Goal: Transaction & Acquisition: Book appointment/travel/reservation

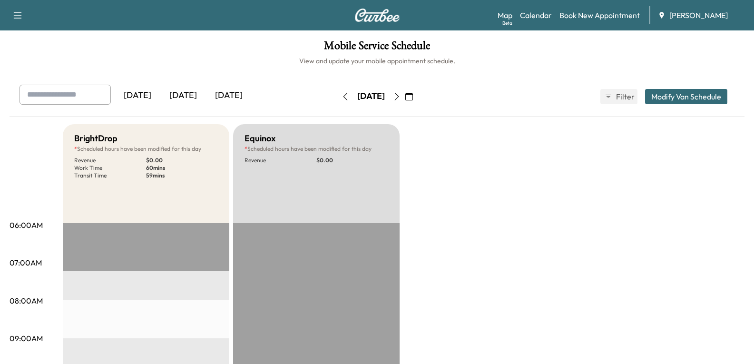
click at [189, 96] on div "[DATE]" at bounding box center [183, 96] width 46 height 22
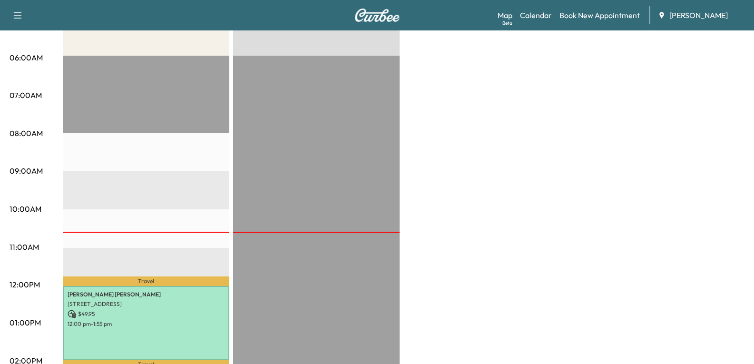
scroll to position [95, 0]
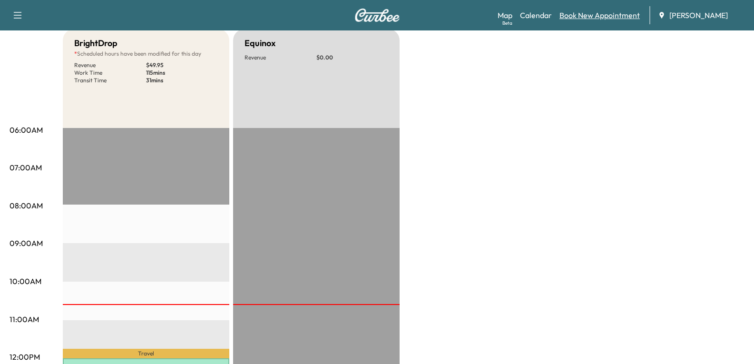
click at [591, 14] on link "Book New Appointment" at bounding box center [600, 15] width 80 height 11
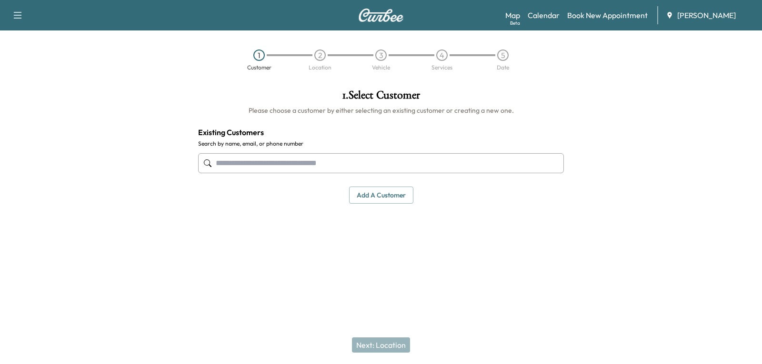
click at [292, 159] on input "text" at bounding box center [381, 163] width 366 height 20
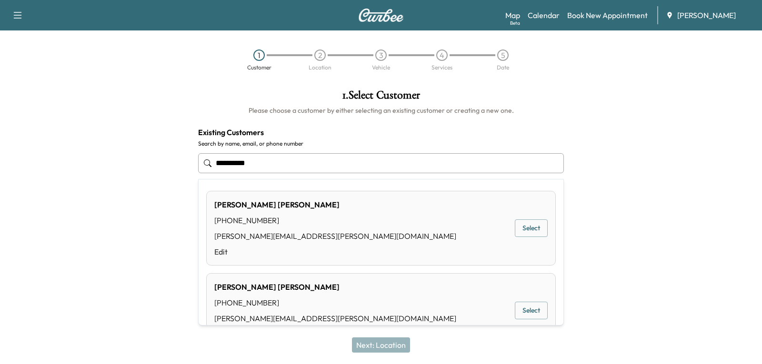
click at [519, 232] on button "Select" at bounding box center [531, 228] width 33 height 18
type input "**********"
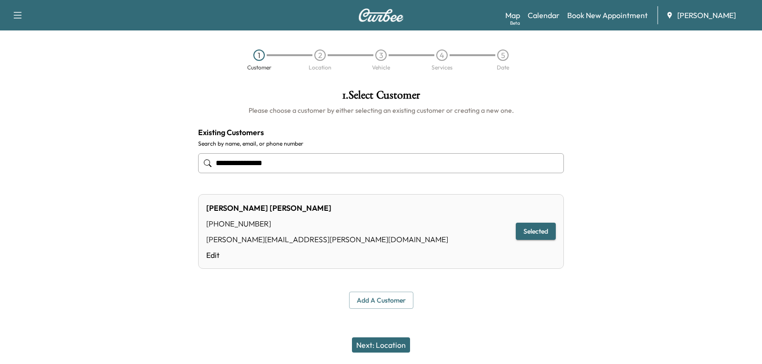
click at [388, 338] on button "Next: Location" at bounding box center [381, 344] width 58 height 15
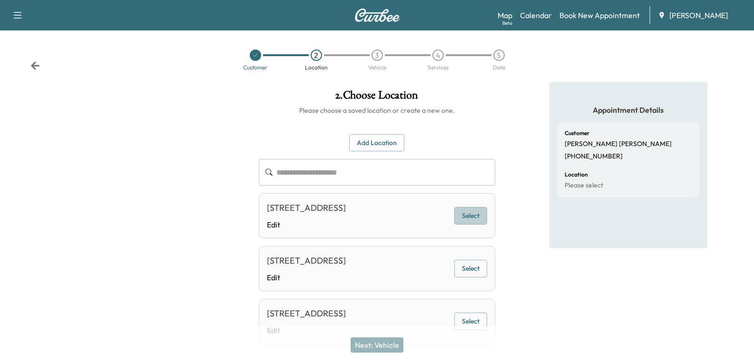
click at [473, 218] on button "Select" at bounding box center [471, 216] width 33 height 18
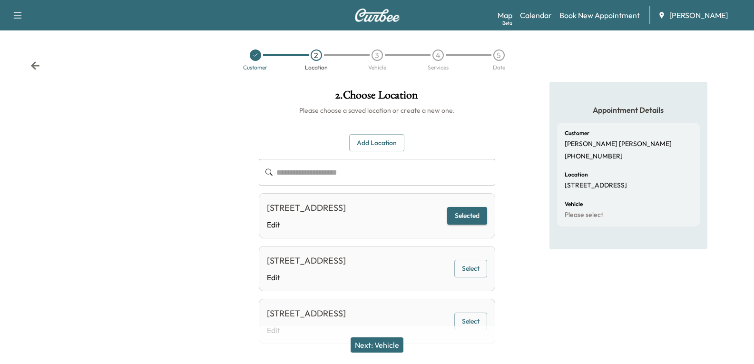
click at [473, 321] on button "Select" at bounding box center [471, 322] width 33 height 18
click at [386, 346] on button "Next: Vehicle" at bounding box center [377, 344] width 53 height 15
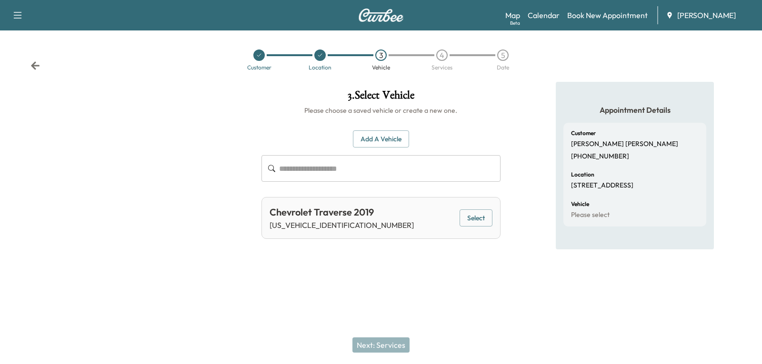
click at [480, 219] on button "Select" at bounding box center [475, 218] width 33 height 18
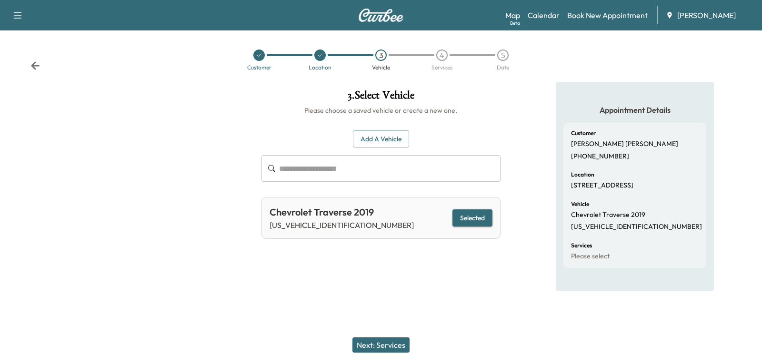
click at [380, 344] on button "Next: Services" at bounding box center [380, 344] width 57 height 15
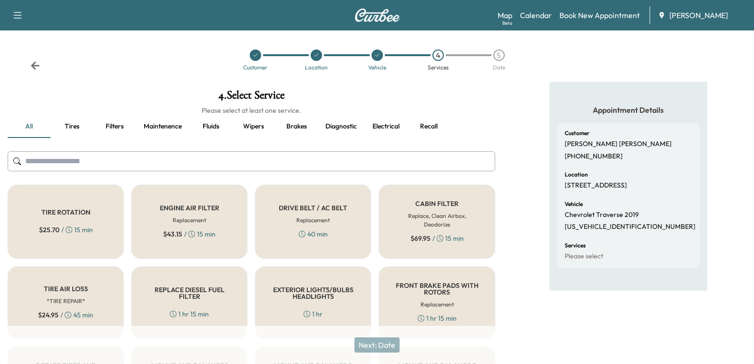
click at [37, 66] on icon at bounding box center [35, 65] width 9 height 8
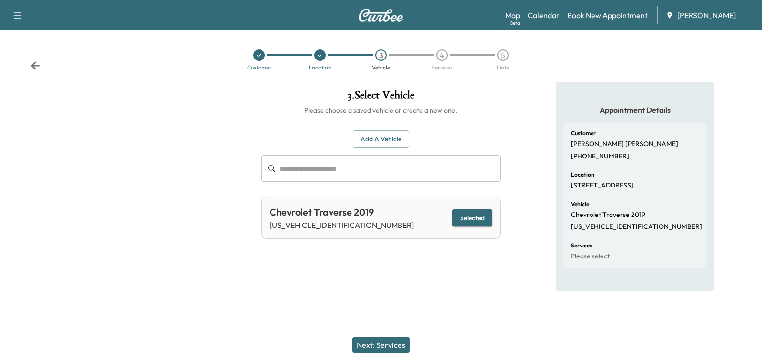
click at [599, 16] on link "Book New Appointment" at bounding box center [607, 15] width 80 height 11
click at [594, 15] on link "Book New Appointment" at bounding box center [607, 15] width 80 height 11
click at [43, 65] on div "Customer Location 3 Vehicle 4 Services 5 Date" at bounding box center [381, 60] width 762 height 44
click at [35, 66] on icon at bounding box center [35, 65] width 9 height 8
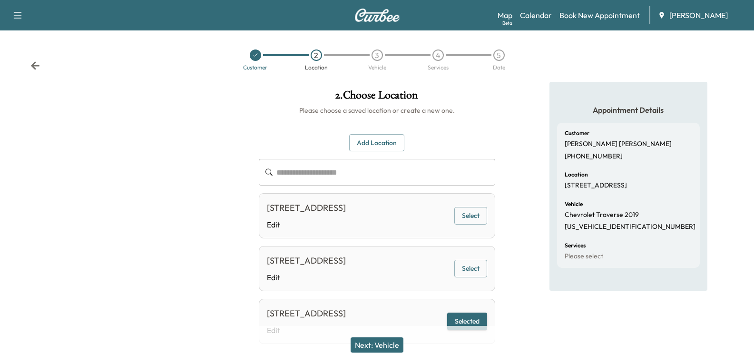
click at [35, 65] on icon at bounding box center [35, 65] width 9 height 8
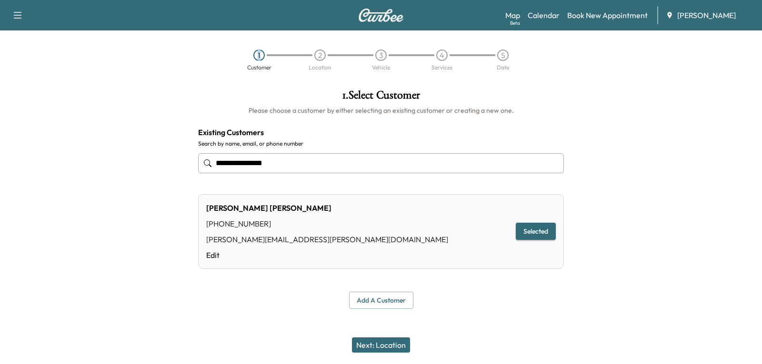
click at [35, 65] on div "1 Customer 2 Location 3 Vehicle 4 Services 5 Date" at bounding box center [381, 60] width 762 height 44
click at [18, 15] on icon "button" at bounding box center [18, 15] width 8 height 7
click at [124, 136] on div at bounding box center [95, 199] width 190 height 235
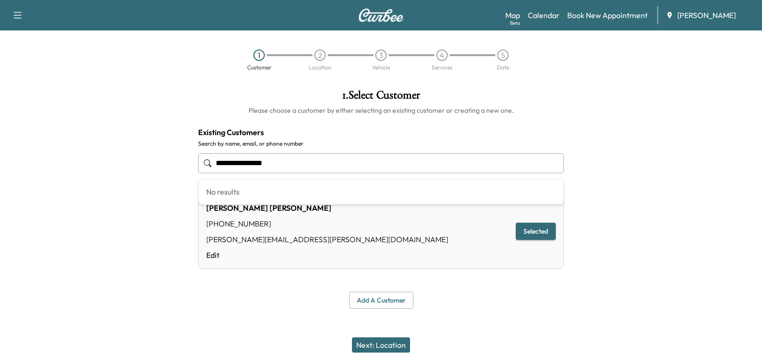
drag, startPoint x: 308, startPoint y: 163, endPoint x: 138, endPoint y: 169, distance: 170.0
click at [138, 169] on div "**********" at bounding box center [381, 199] width 762 height 235
type input "**********"
click at [287, 163] on input "**********" at bounding box center [381, 163] width 366 height 20
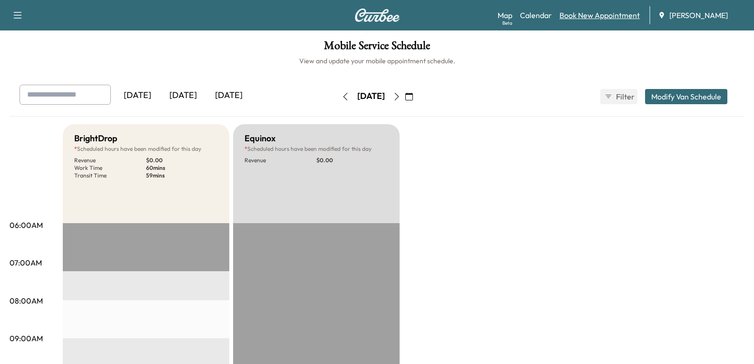
click at [598, 16] on link "Book New Appointment" at bounding box center [600, 15] width 80 height 11
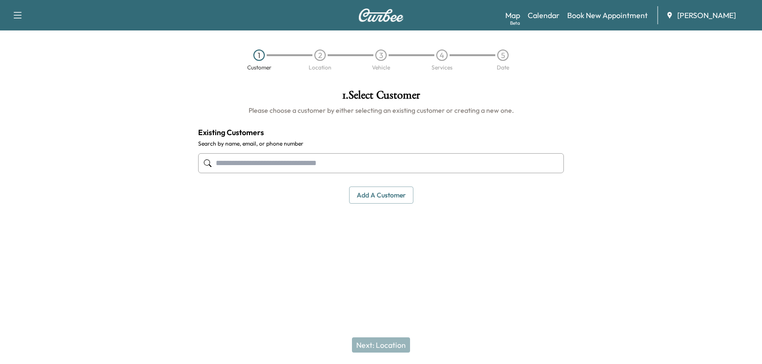
click at [276, 157] on input "text" at bounding box center [381, 163] width 366 height 20
type input "**********"
click at [241, 166] on input "text" at bounding box center [381, 163] width 366 height 20
type input "**********"
click at [373, 199] on button "Add a customer" at bounding box center [381, 196] width 64 height 18
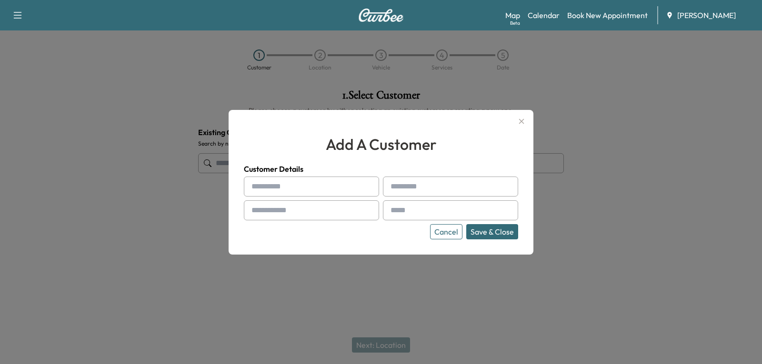
click at [292, 181] on input "text" at bounding box center [311, 187] width 135 height 20
type input "*"
type input "*****"
type input "*********"
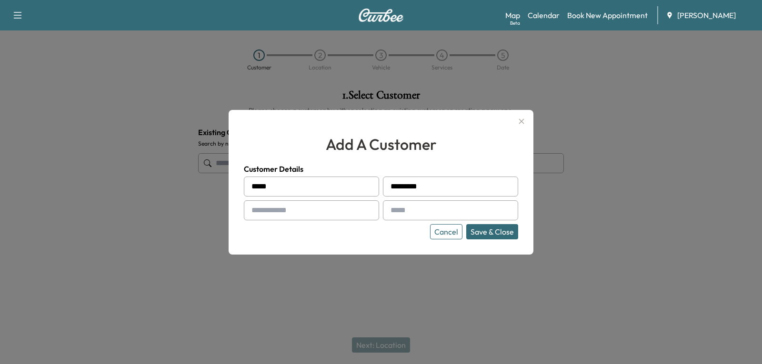
click at [299, 217] on input "text" at bounding box center [311, 210] width 135 height 20
click at [418, 212] on input "text" at bounding box center [450, 210] width 135 height 20
drag, startPoint x: 309, startPoint y: 212, endPoint x: 105, endPoint y: 217, distance: 204.7
click at [105, 217] on div "**********" at bounding box center [381, 182] width 762 height 364
type input "**********"
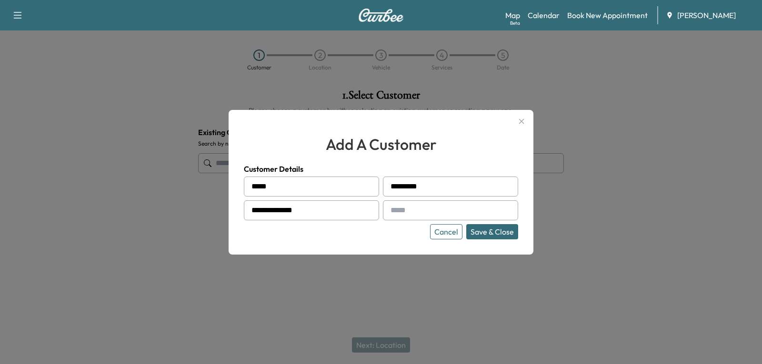
click at [423, 215] on input "text" at bounding box center [450, 210] width 135 height 20
type input "**********"
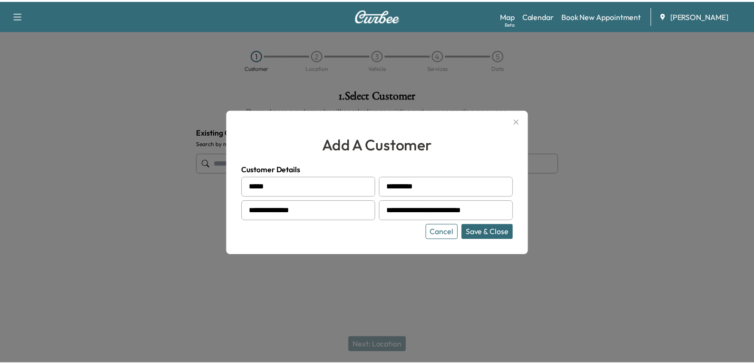
scroll to position [0, 0]
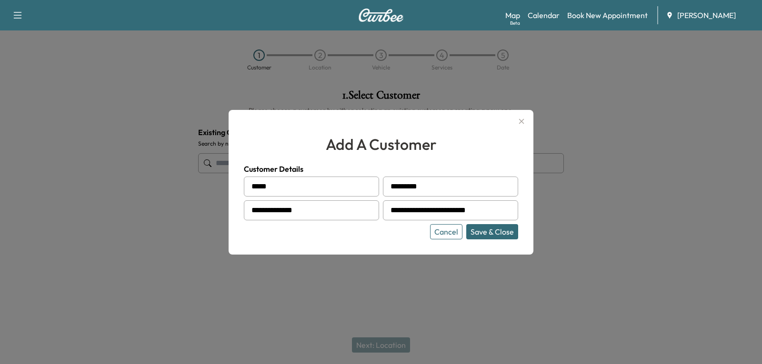
click at [492, 230] on button "Save & Close" at bounding box center [492, 231] width 52 height 15
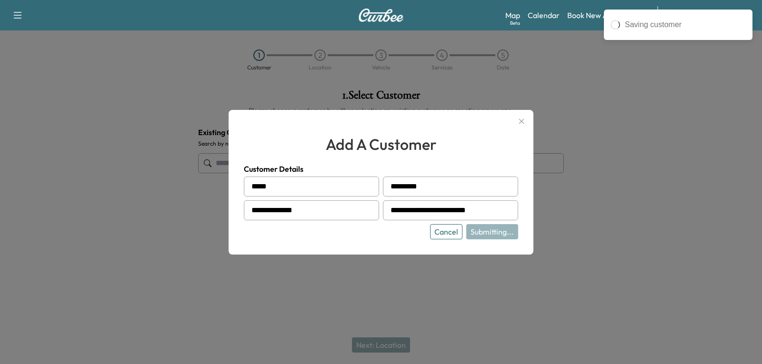
type input "**********"
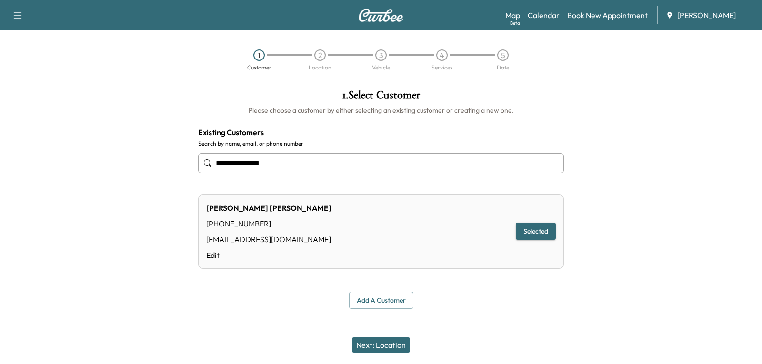
click at [530, 234] on button "Selected" at bounding box center [535, 232] width 40 height 18
click at [383, 343] on button "Next: Location" at bounding box center [381, 344] width 58 height 15
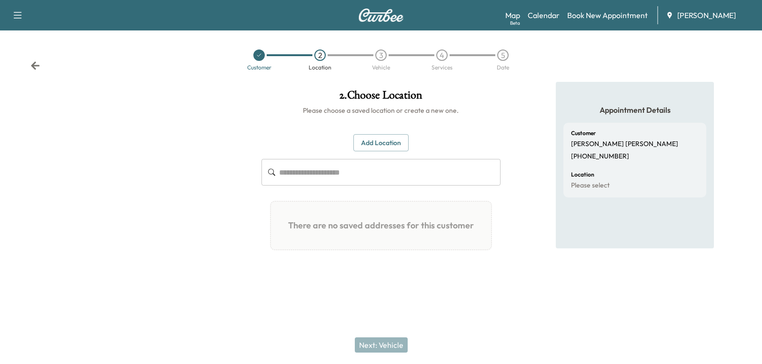
click at [374, 139] on button "Add Location" at bounding box center [380, 143] width 55 height 18
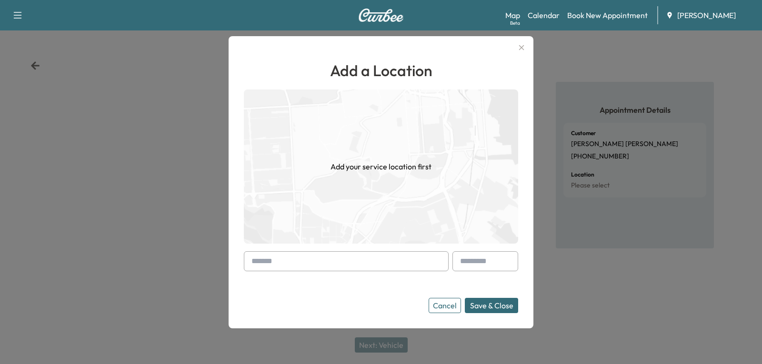
click at [287, 260] on input "text" at bounding box center [346, 261] width 205 height 20
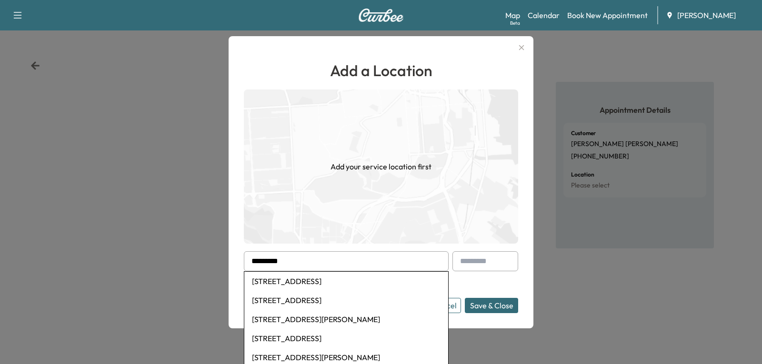
click at [326, 283] on li "[STREET_ADDRESS]" at bounding box center [346, 281] width 204 height 19
type input "**********"
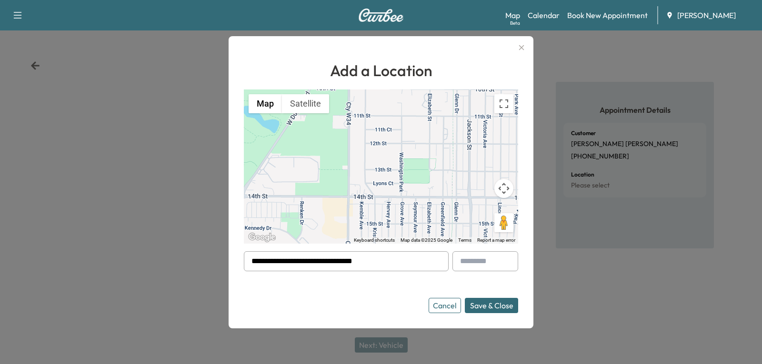
click at [486, 307] on button "Save & Close" at bounding box center [491, 305] width 53 height 15
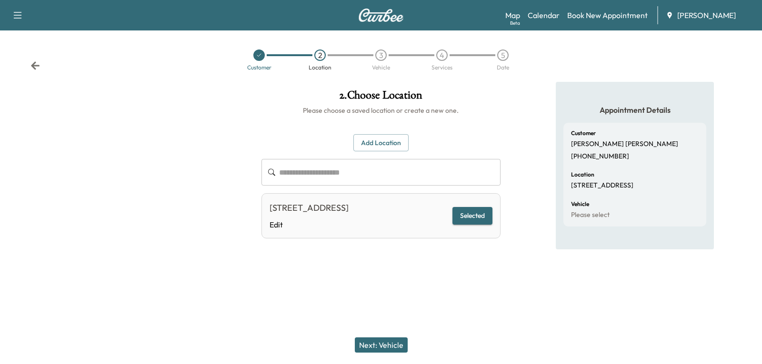
click at [390, 342] on button "Next: Vehicle" at bounding box center [381, 344] width 53 height 15
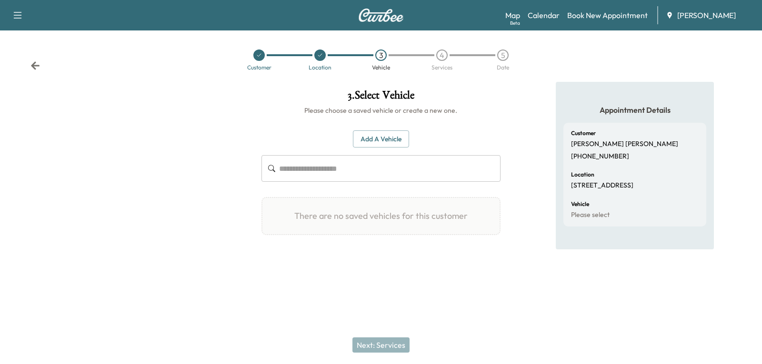
click at [377, 140] on button "Add a Vehicle" at bounding box center [381, 139] width 56 height 18
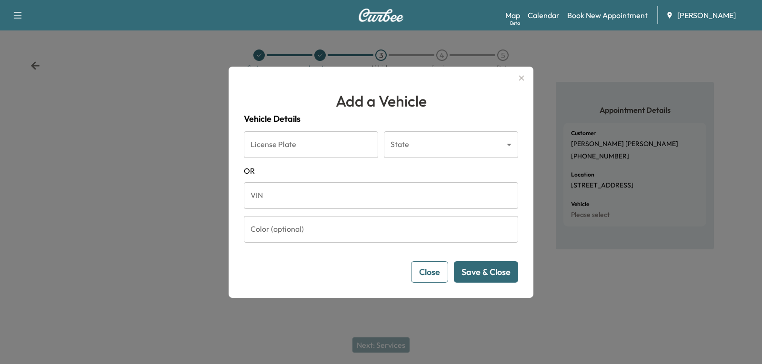
click at [321, 194] on input "VIN" at bounding box center [381, 195] width 274 height 27
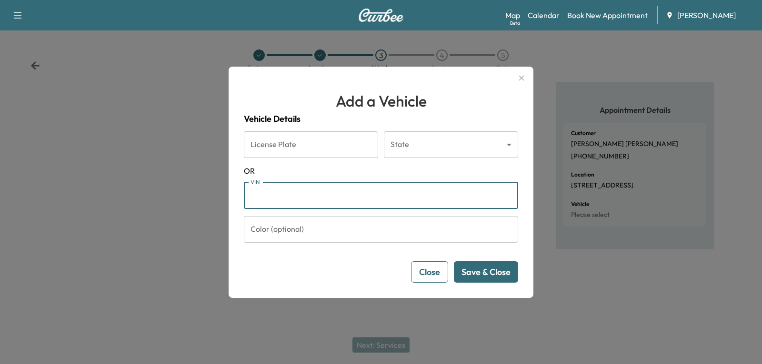
paste input "**********"
click at [341, 194] on input "**********" at bounding box center [381, 195] width 274 height 27
type input "**********"
click at [492, 269] on button "Save & Close" at bounding box center [486, 271] width 64 height 21
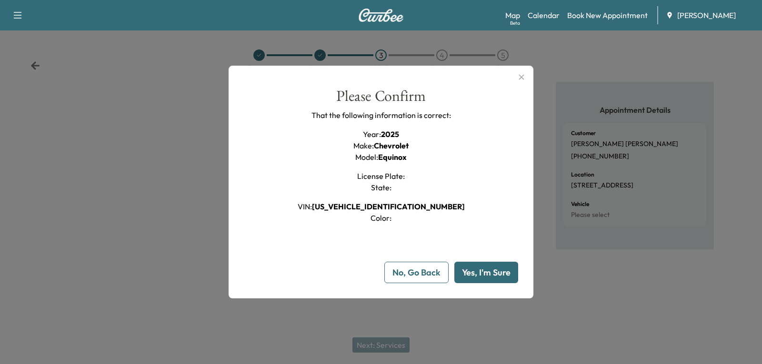
click at [481, 269] on button "Yes, I'm Sure" at bounding box center [486, 272] width 64 height 21
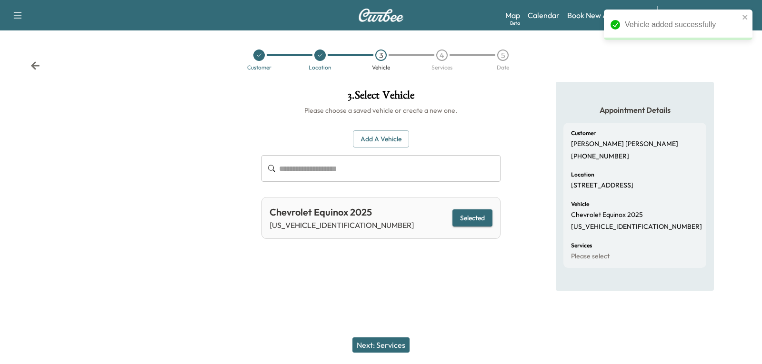
click at [379, 350] on button "Next: Services" at bounding box center [380, 344] width 57 height 15
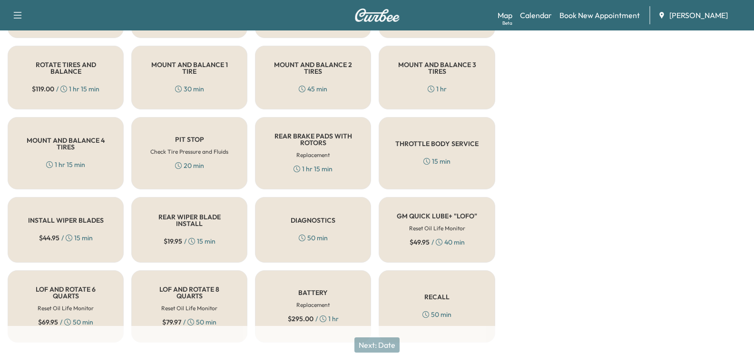
scroll to position [309, 0]
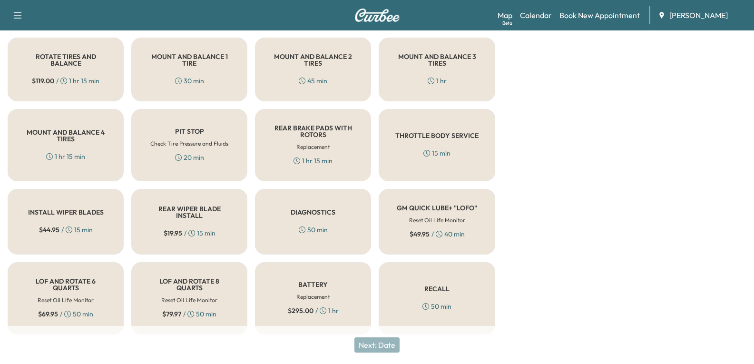
click at [68, 296] on h6 "Reset Oil Life Monitor" at bounding box center [66, 300] width 56 height 9
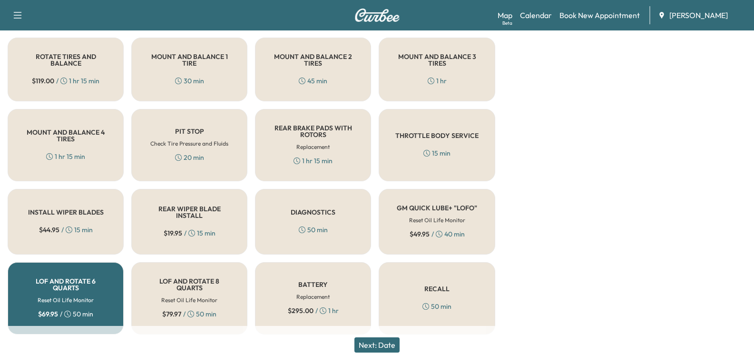
click at [390, 347] on button "Next: Date" at bounding box center [377, 344] width 45 height 15
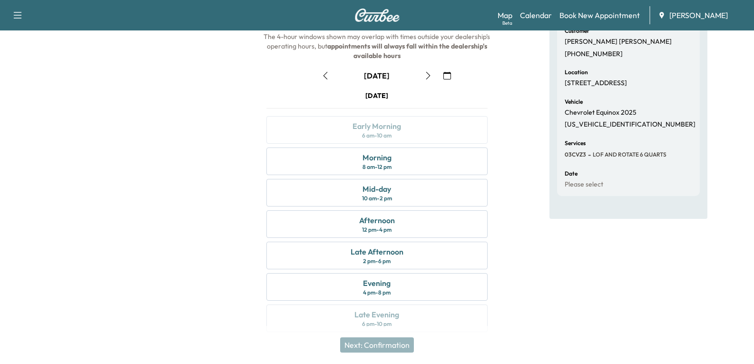
scroll to position [112, 0]
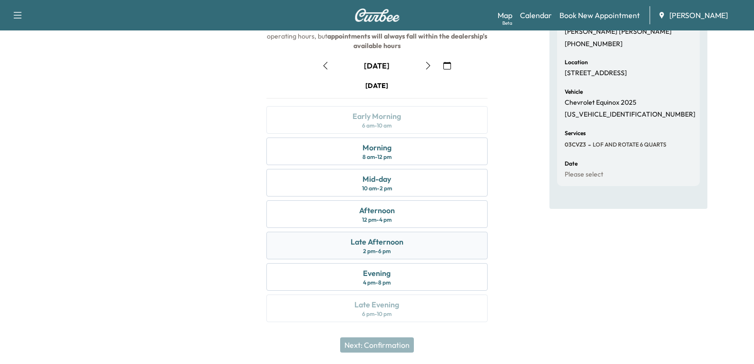
click at [400, 253] on div "Late Afternoon 2 pm - 6 pm" at bounding box center [377, 246] width 221 height 28
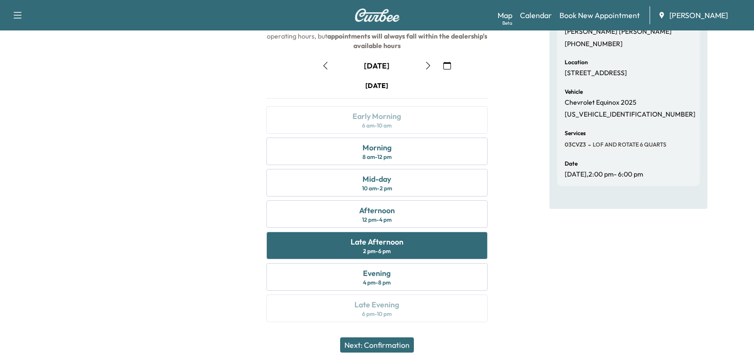
click at [389, 343] on button "Next: Confirmation" at bounding box center [377, 344] width 74 height 15
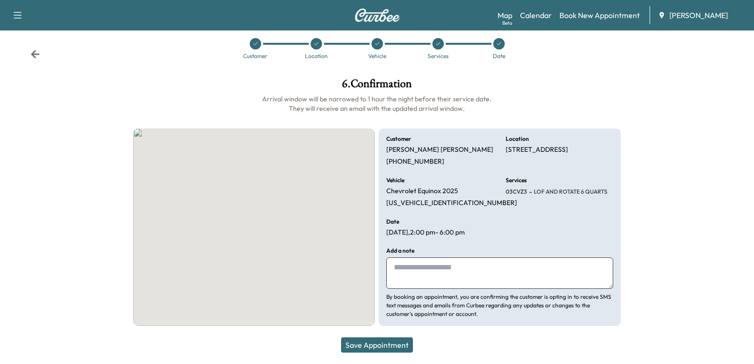
scroll to position [11, 0]
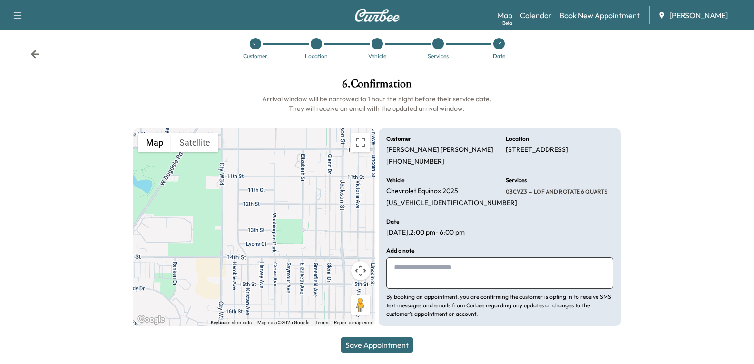
click at [410, 269] on textarea at bounding box center [499, 273] width 227 height 31
click at [446, 275] on textarea at bounding box center [499, 273] width 227 height 31
click at [453, 262] on textarea "********" at bounding box center [499, 273] width 227 height 31
type textarea "**********"
click at [381, 349] on button "Save Appointment" at bounding box center [377, 344] width 72 height 15
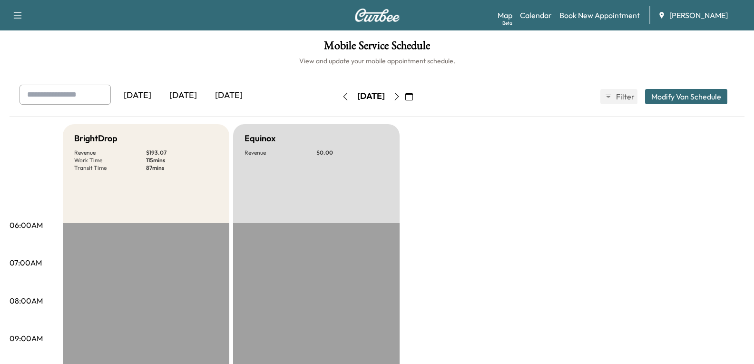
drag, startPoint x: 167, startPoint y: 89, endPoint x: 176, endPoint y: 98, distance: 13.1
click at [168, 90] on div "[DATE]" at bounding box center [183, 96] width 46 height 22
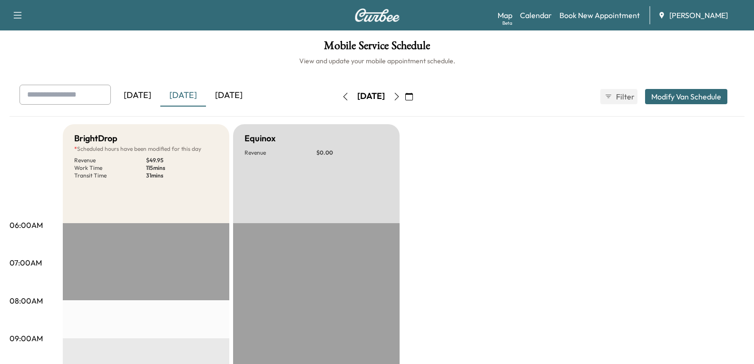
click at [194, 94] on div "[DATE]" at bounding box center [183, 96] width 46 height 22
click at [225, 96] on div "[DATE]" at bounding box center [229, 96] width 46 height 22
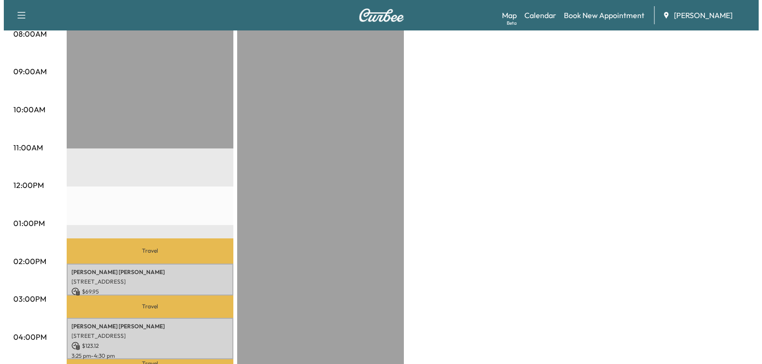
scroll to position [286, 0]
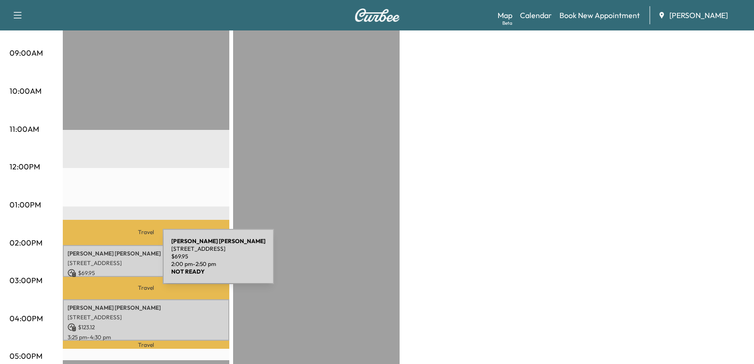
click at [91, 262] on p "[STREET_ADDRESS]" at bounding box center [146, 263] width 157 height 8
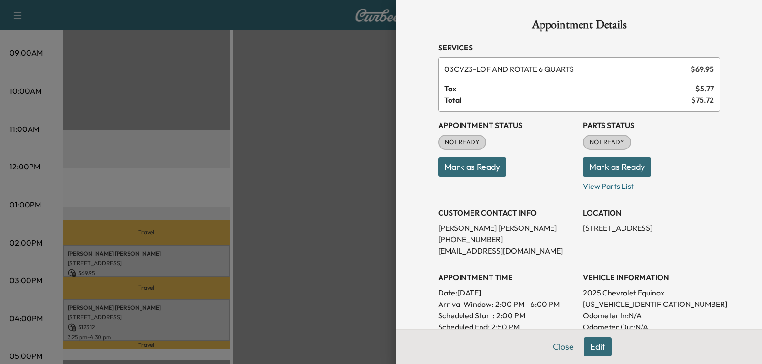
click at [586, 348] on button "Edit" at bounding box center [598, 346] width 28 height 19
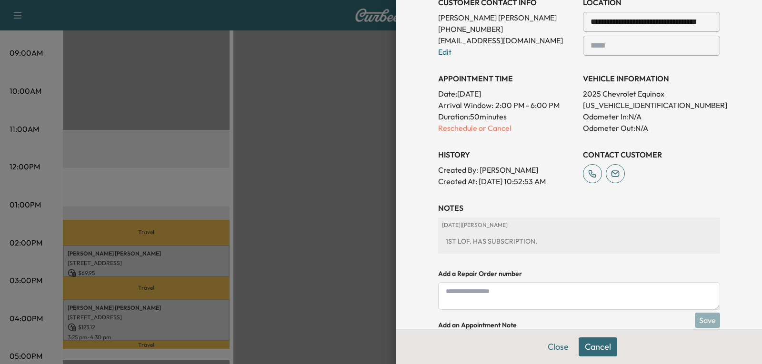
scroll to position [238, 0]
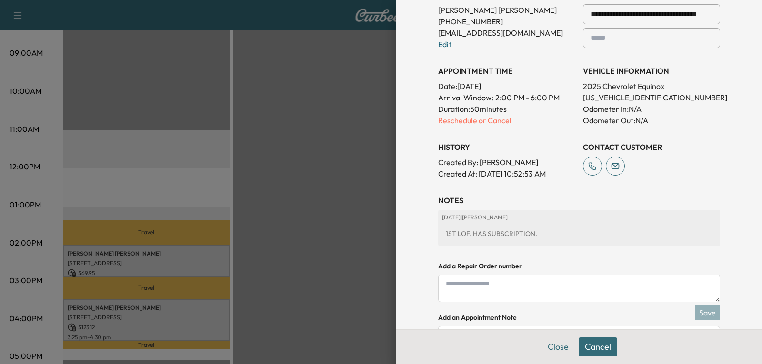
click at [474, 117] on p "Reschedule or Cancel" at bounding box center [506, 120] width 137 height 11
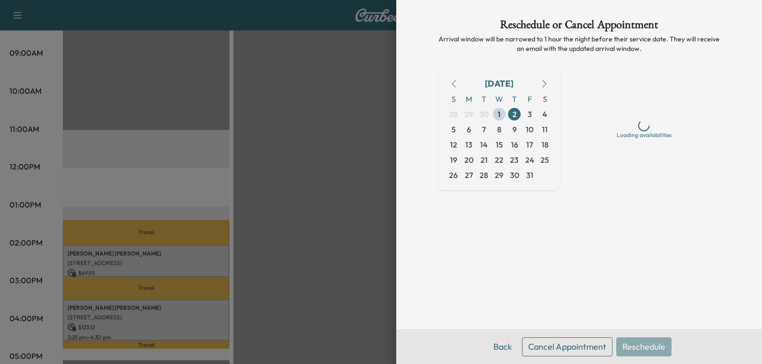
scroll to position [0, 0]
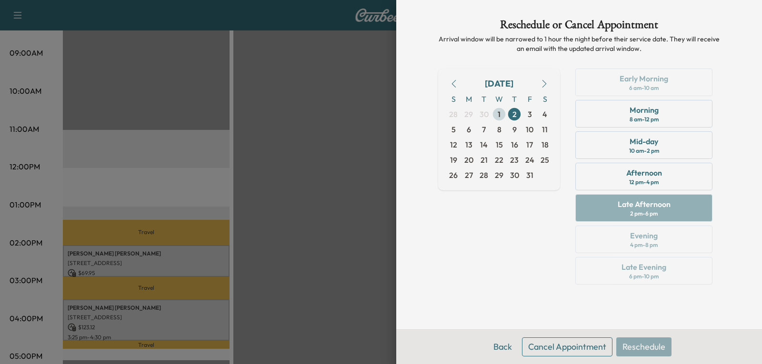
drag, startPoint x: 495, startPoint y: 113, endPoint x: 502, endPoint y: 121, distance: 10.2
click at [495, 113] on span "1" at bounding box center [498, 114] width 15 height 15
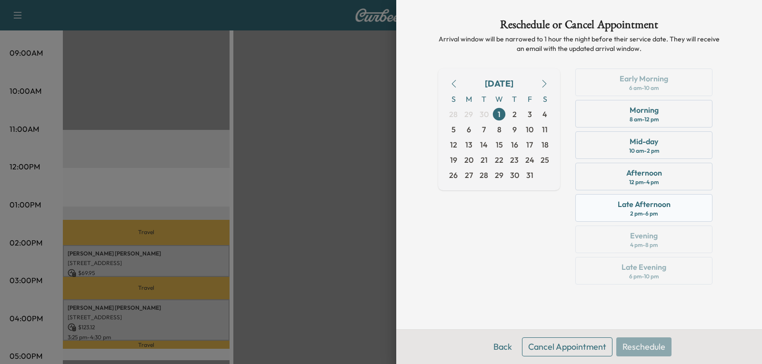
click at [645, 208] on div "Late Afternoon" at bounding box center [643, 203] width 53 height 11
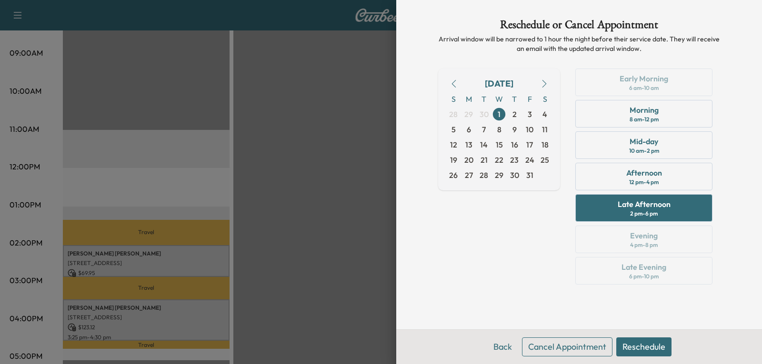
click at [648, 348] on button "Reschedule" at bounding box center [643, 346] width 55 height 19
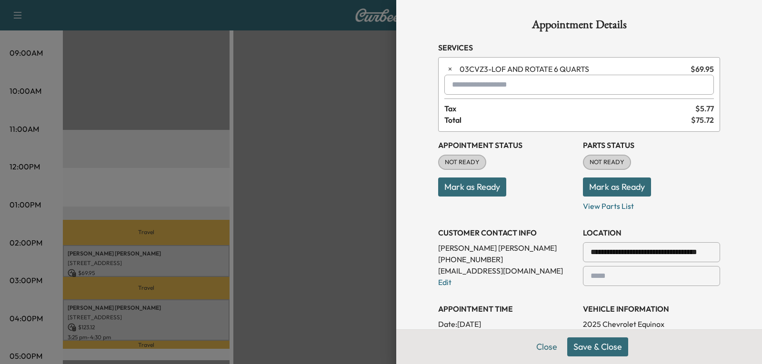
click at [593, 345] on button "Save & Close" at bounding box center [597, 346] width 61 height 19
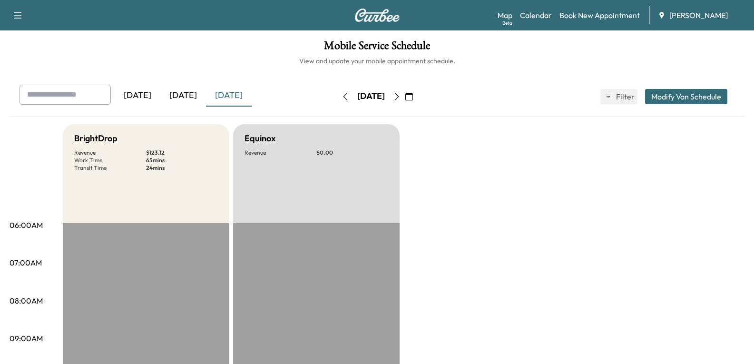
click at [188, 98] on div "[DATE]" at bounding box center [183, 96] width 46 height 22
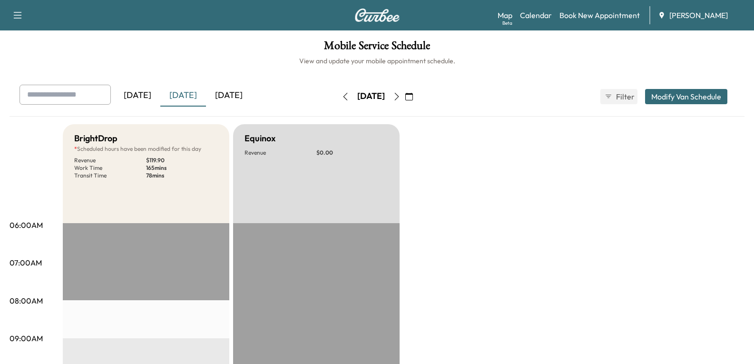
click at [413, 98] on icon "button" at bounding box center [410, 97] width 8 height 8
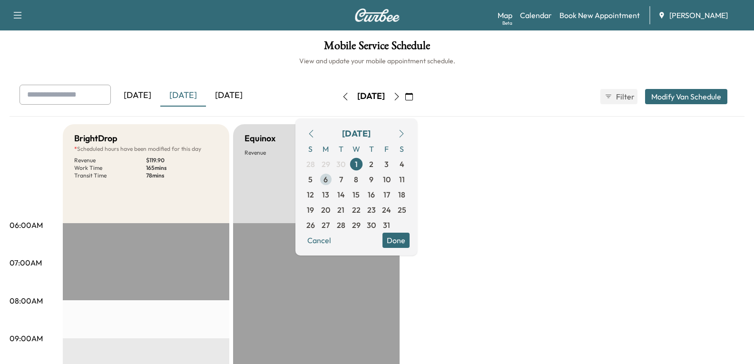
click at [328, 180] on span "6" at bounding box center [326, 179] width 4 height 11
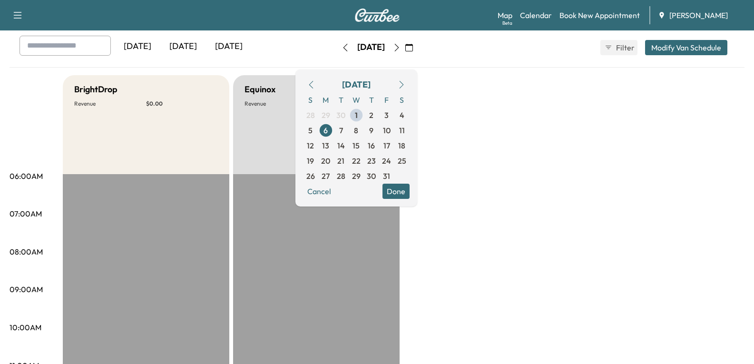
scroll to position [48, 0]
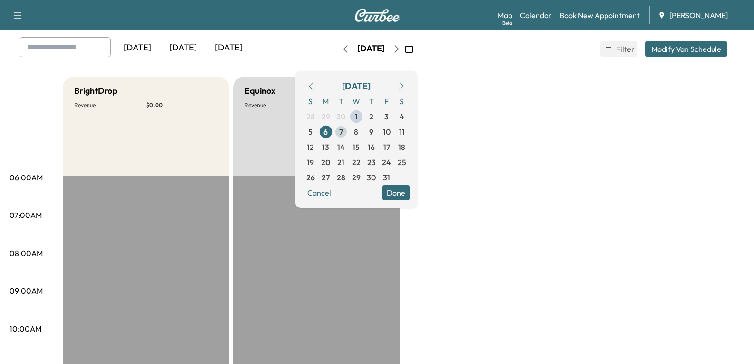
click at [349, 132] on span "7" at bounding box center [341, 131] width 15 height 15
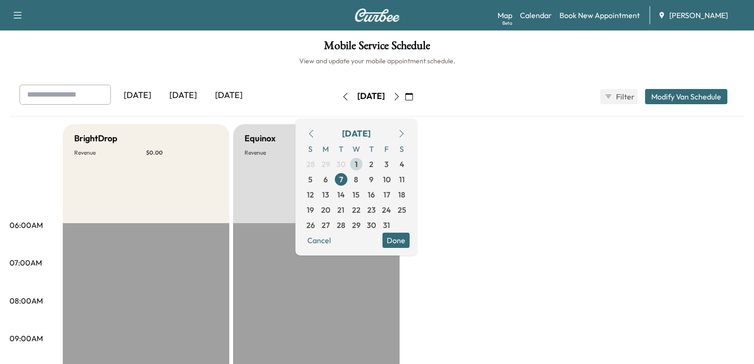
click at [364, 164] on span "1" at bounding box center [356, 164] width 15 height 15
